Goal: Book appointment/travel/reservation

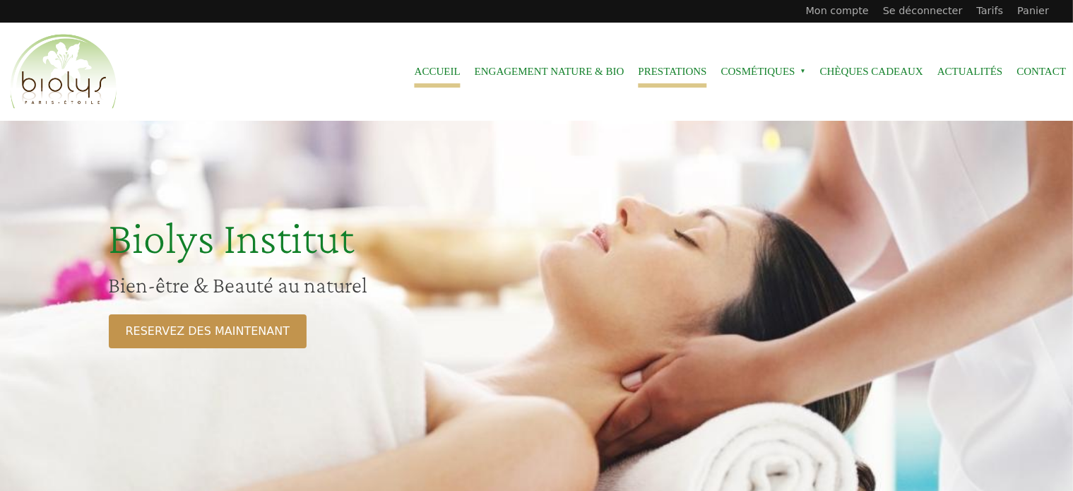
click at [685, 72] on link "Prestations" at bounding box center [672, 72] width 68 height 32
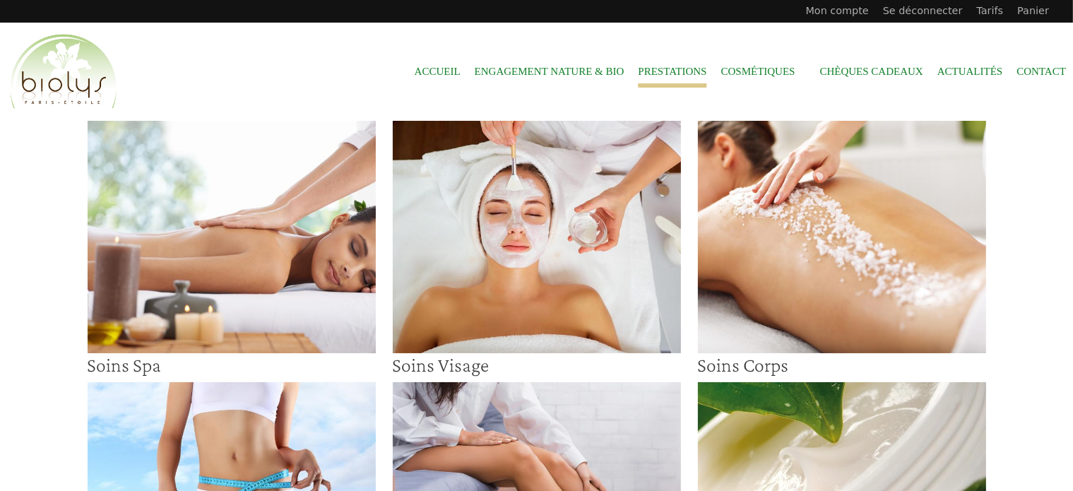
scroll to position [71, 0]
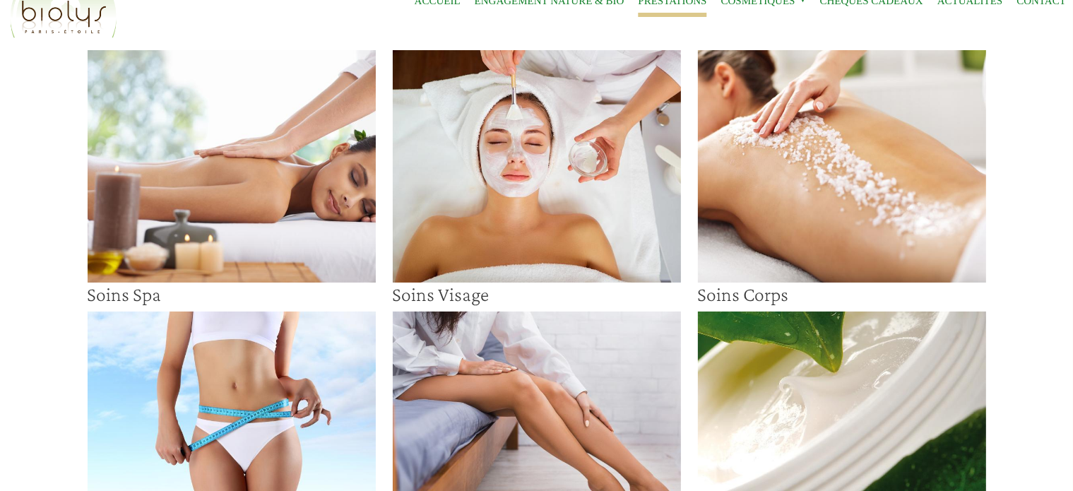
click at [518, 229] on img at bounding box center [537, 166] width 288 height 232
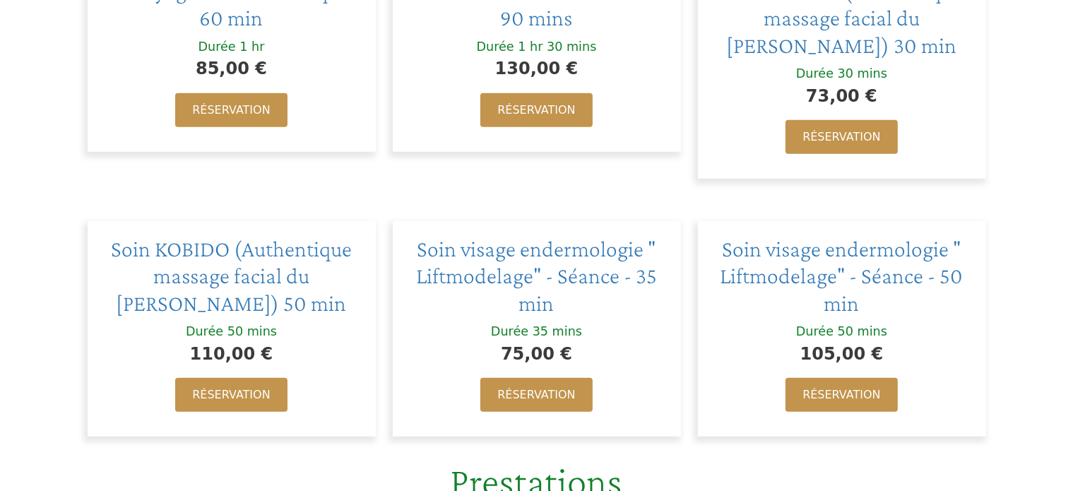
scroll to position [706, 0]
